Goal: Information Seeking & Learning: Learn about a topic

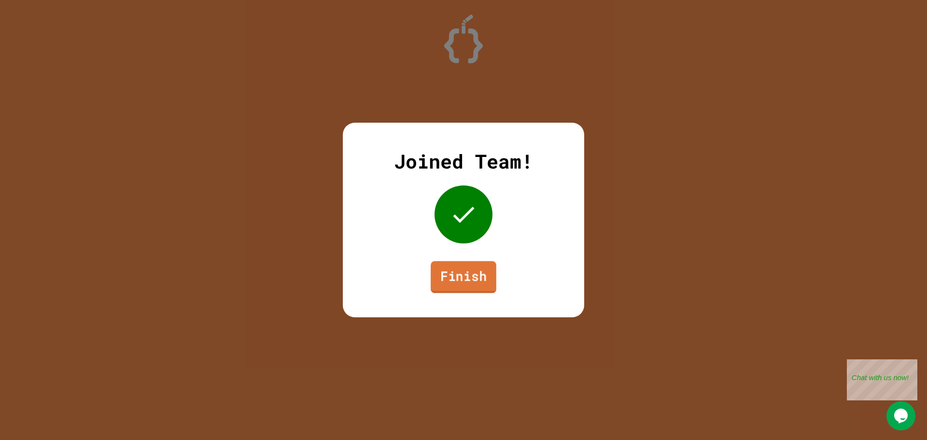
click at [458, 280] on link "Finish" at bounding box center [464, 277] width 66 height 32
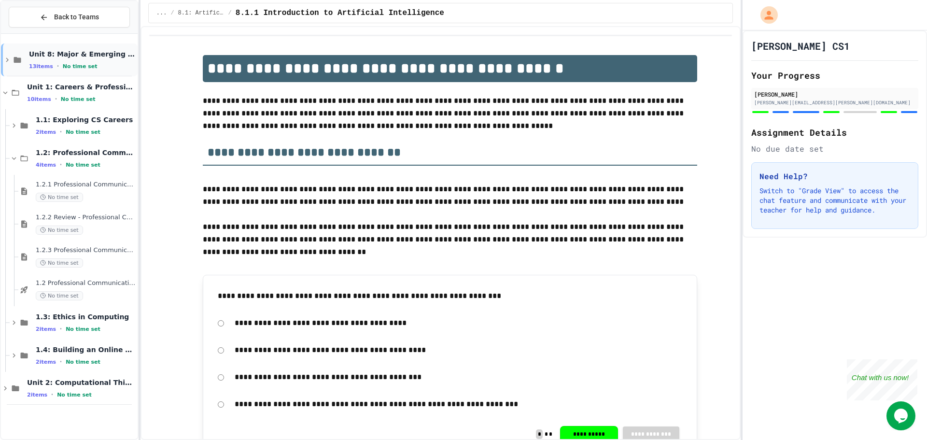
click at [97, 56] on span "Unit 8: Major & Emerging Technologies" at bounding box center [82, 54] width 107 height 9
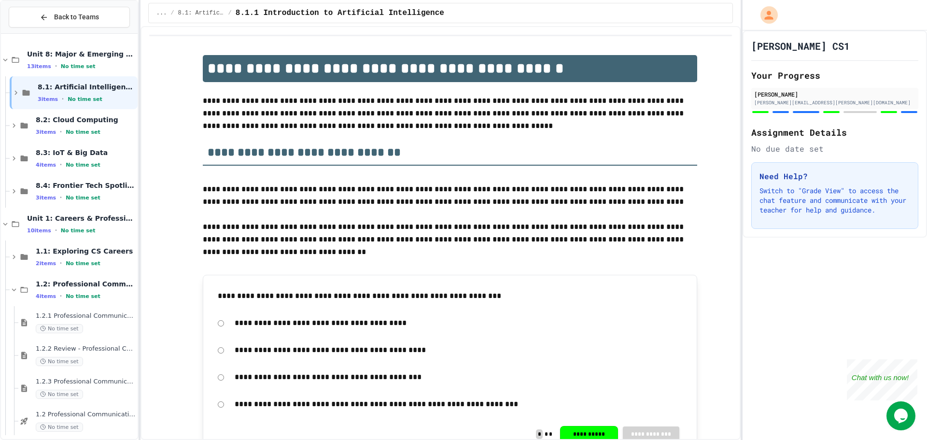
click at [97, 56] on span "Unit 8: Major & Emerging Technologies" at bounding box center [81, 54] width 109 height 9
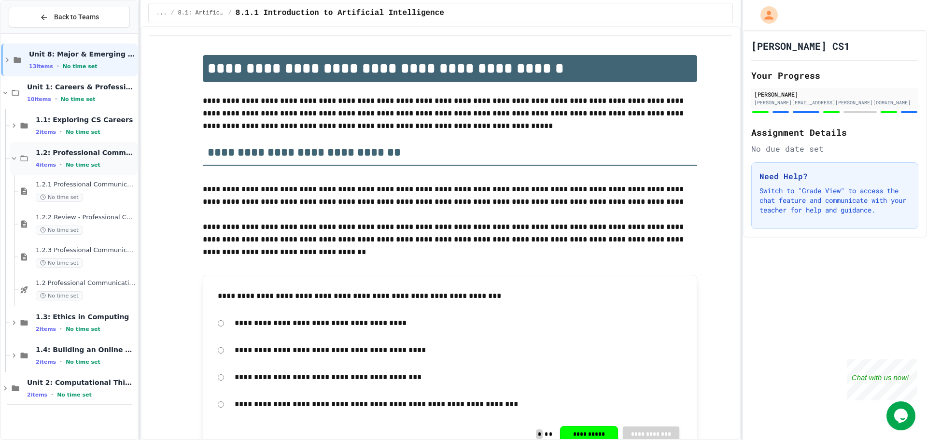
click at [33, 155] on div "1.2: Professional Communication 4 items • No time set" at bounding box center [74, 158] width 128 height 33
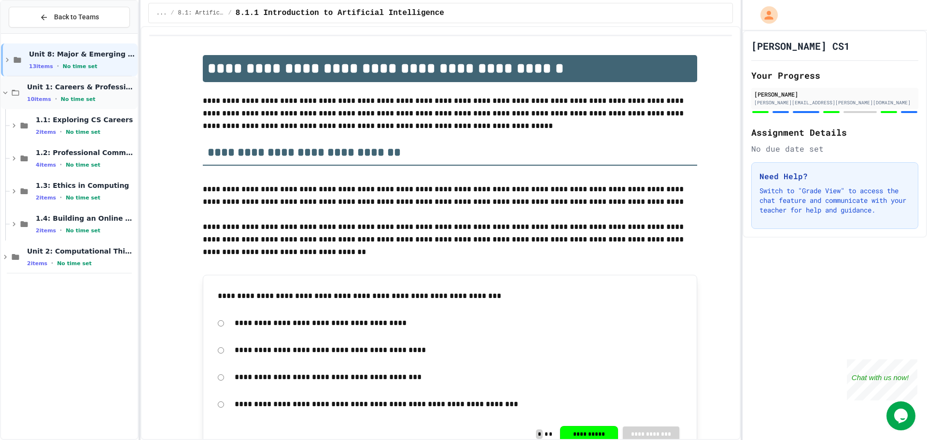
click at [24, 83] on div "Unit 1: Careers & Professionalism 10 items • No time set" at bounding box center [69, 92] width 137 height 33
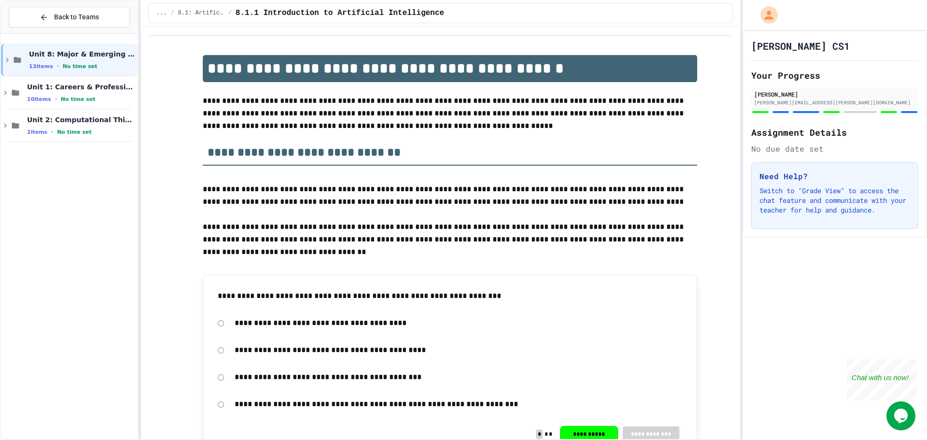
click at [49, 241] on div "Unit 8: Major & Emerging Technologies 13 items • No time set Unit 1: Careers & …" at bounding box center [69, 236] width 137 height 397
